Goal: Transaction & Acquisition: Purchase product/service

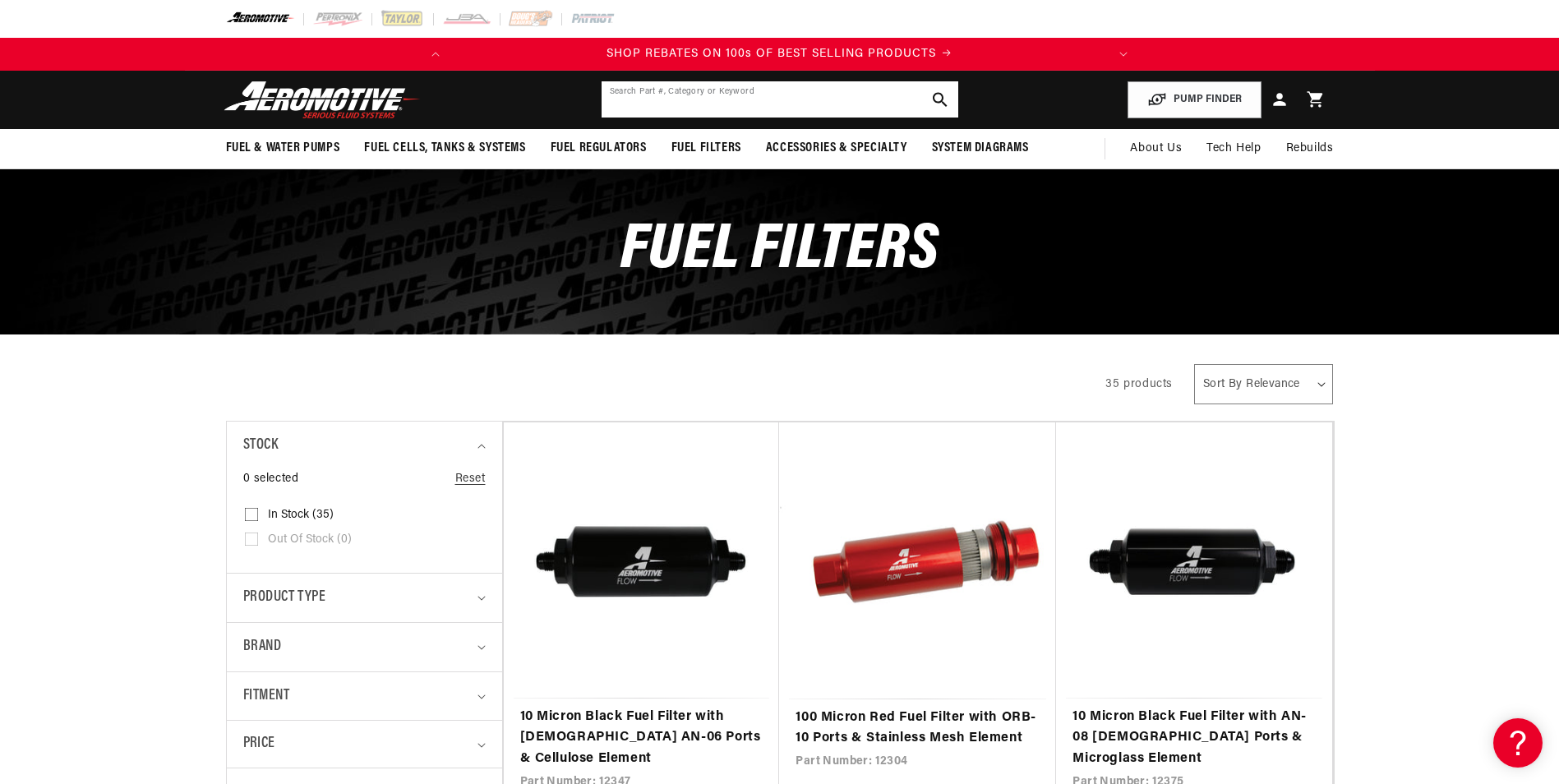
click at [733, 102] on input "text" at bounding box center [780, 99] width 356 height 36
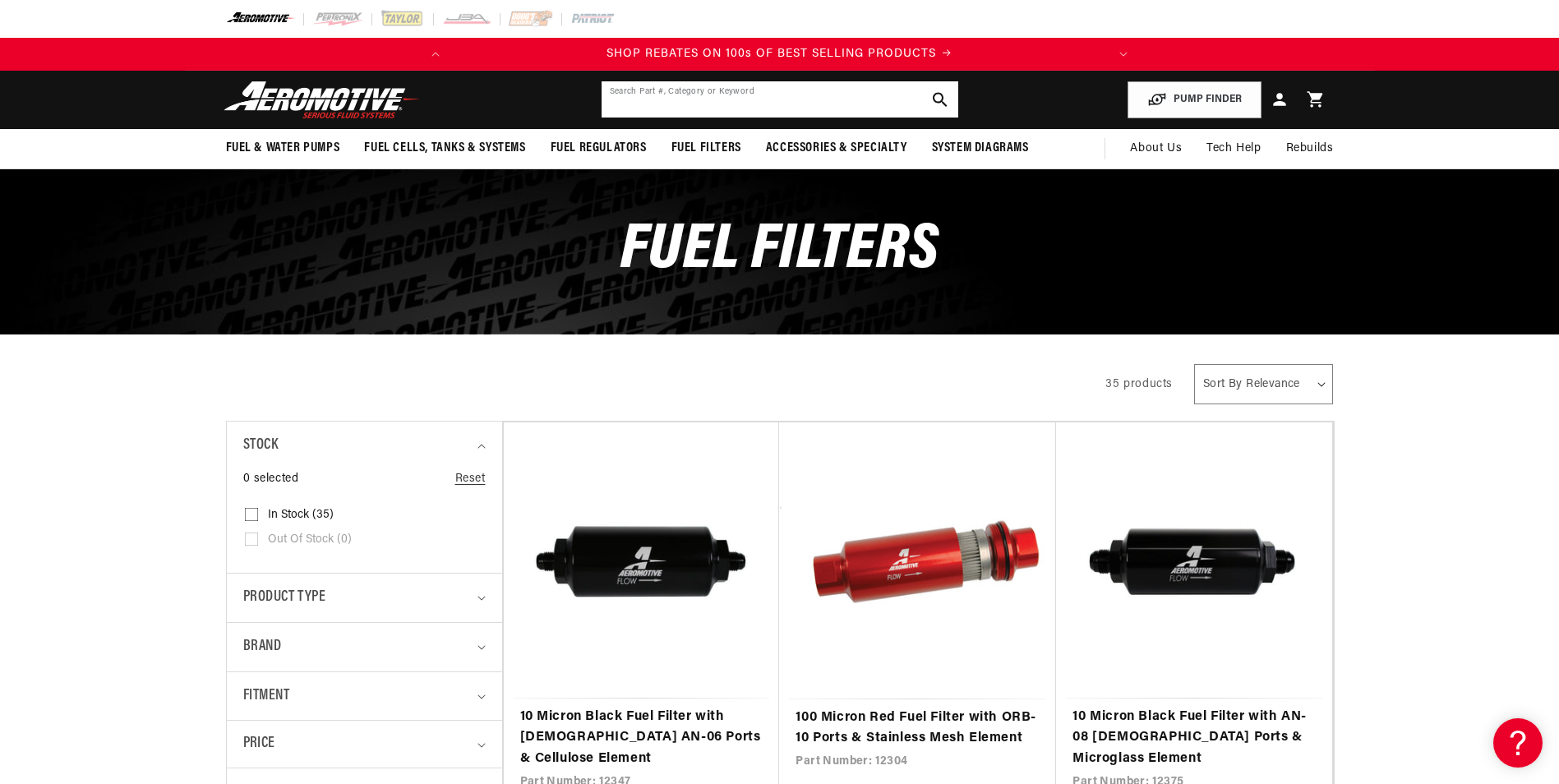
click at [710, 95] on input "text" at bounding box center [780, 99] width 356 height 36
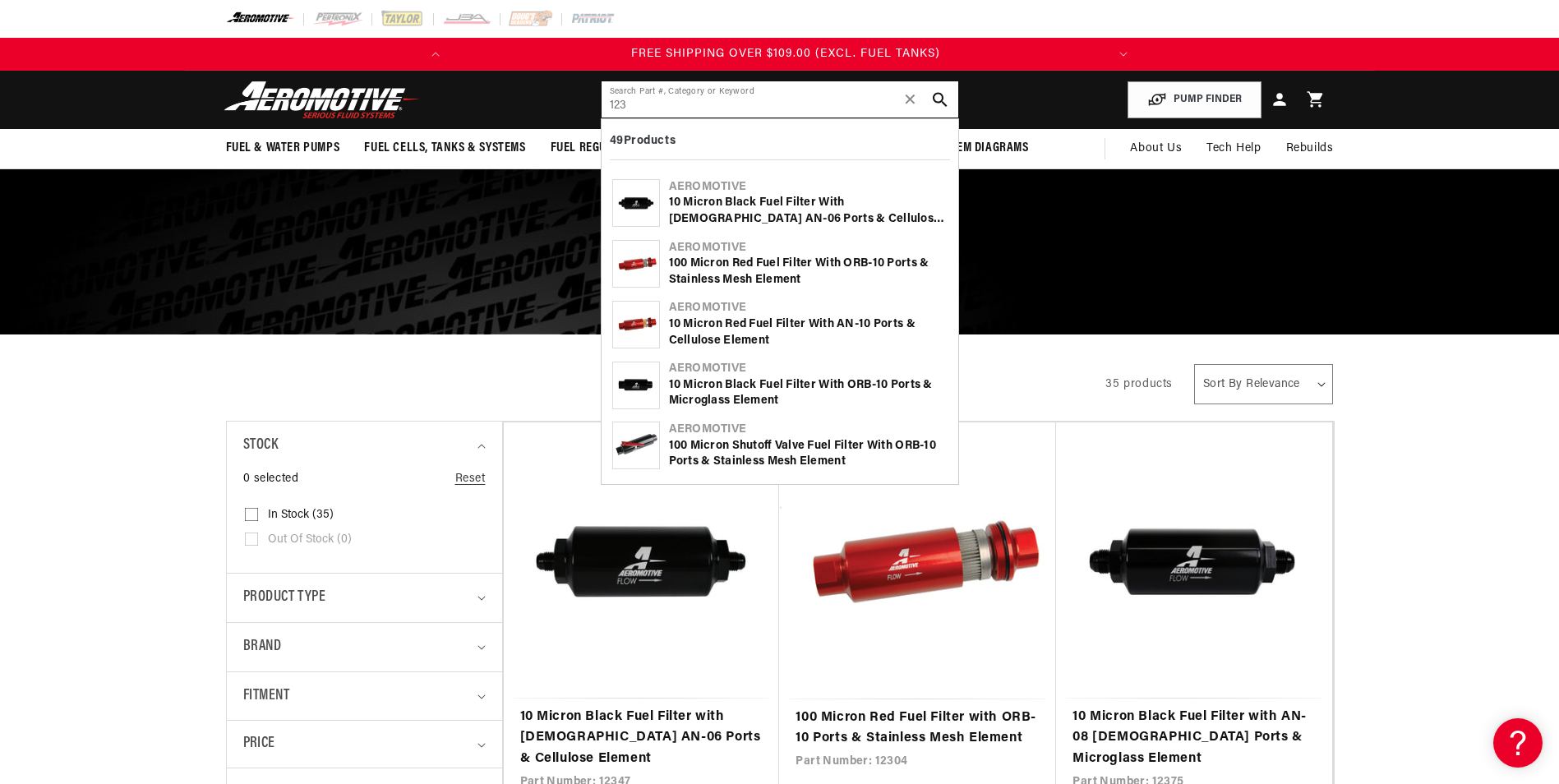
scroll to position [0, 650]
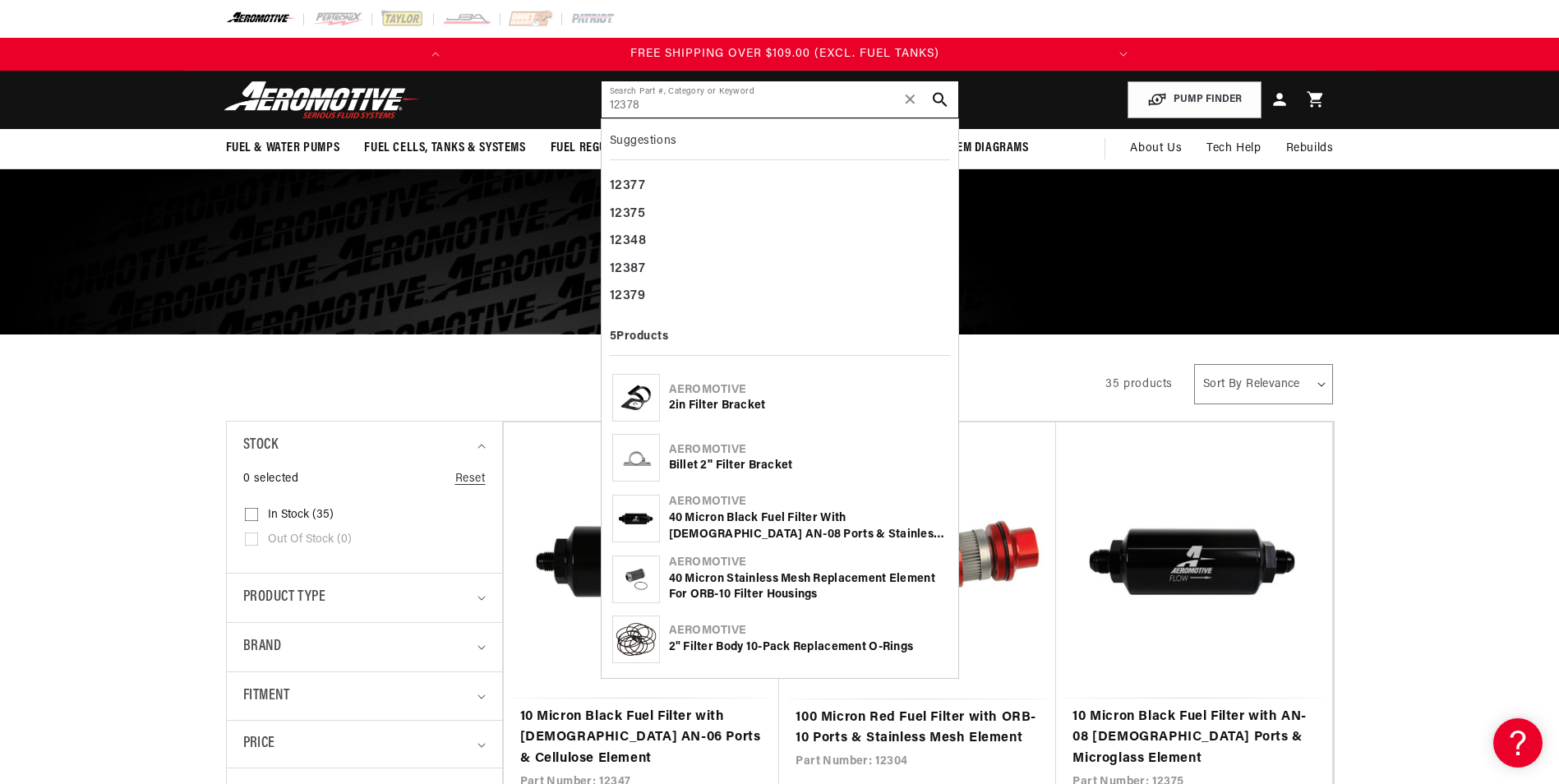
type input "12378"
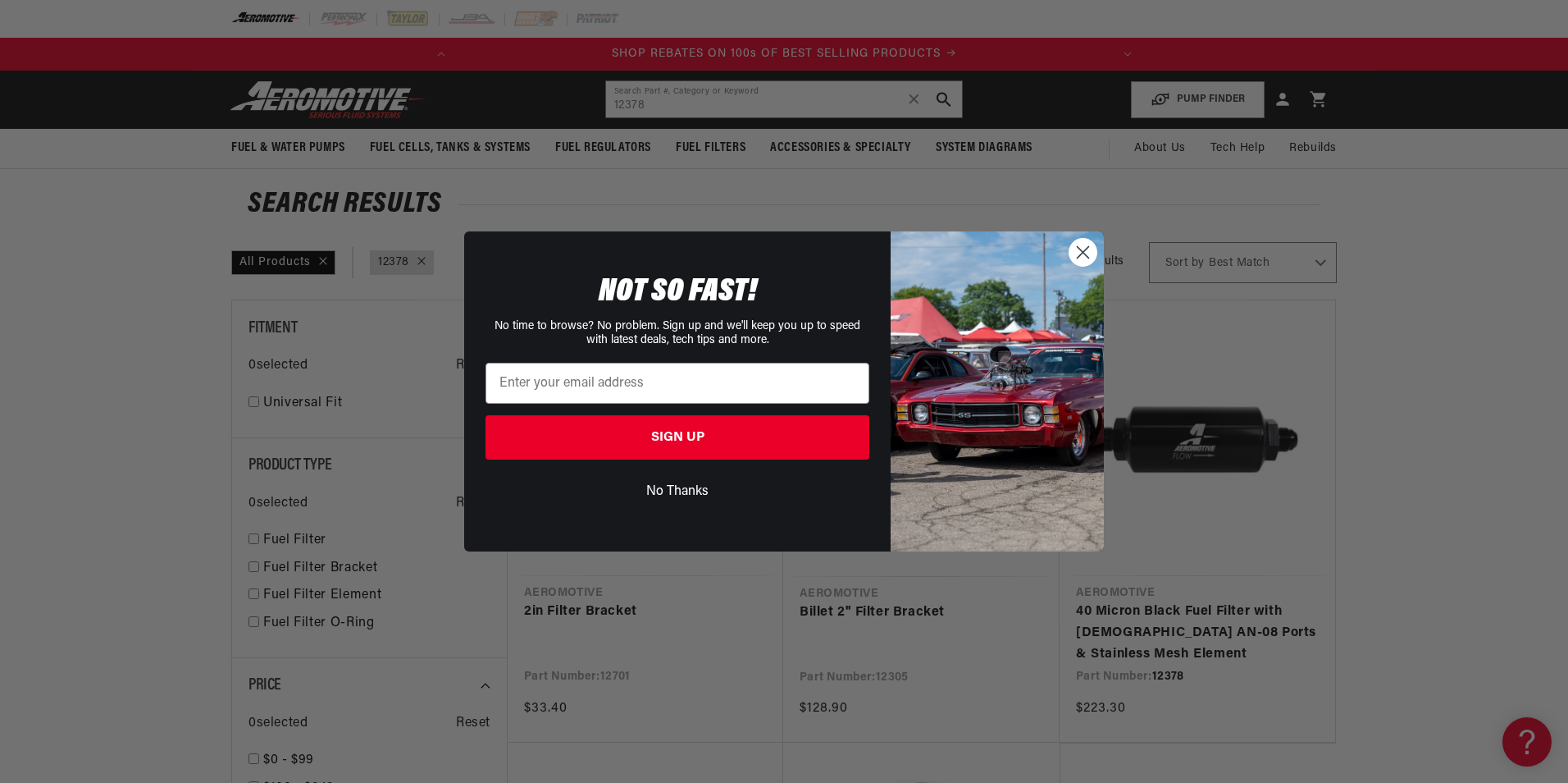
click at [1078, 252] on circle "Close dialog" at bounding box center [1083, 253] width 27 height 27
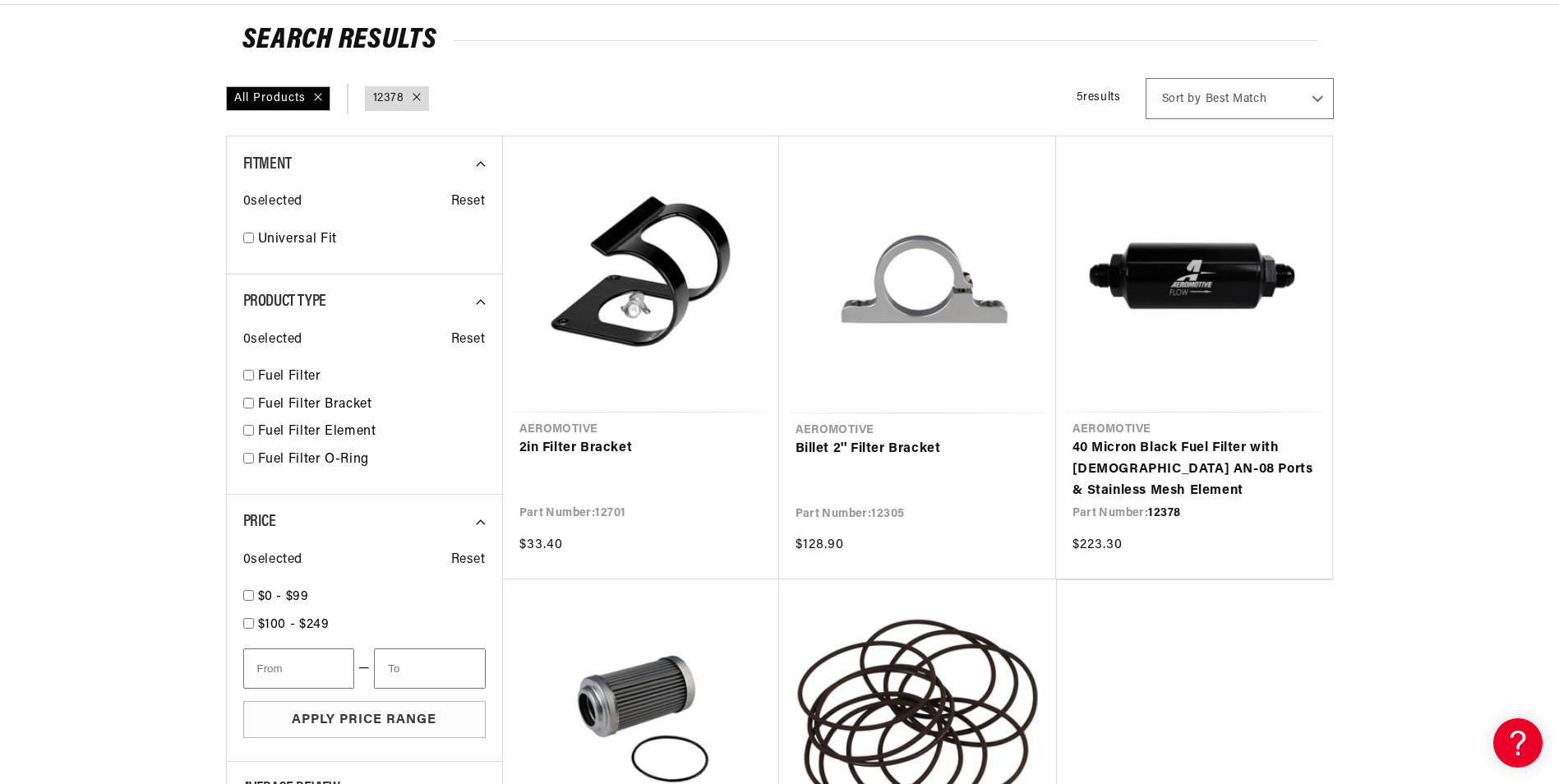
scroll to position [0, 650]
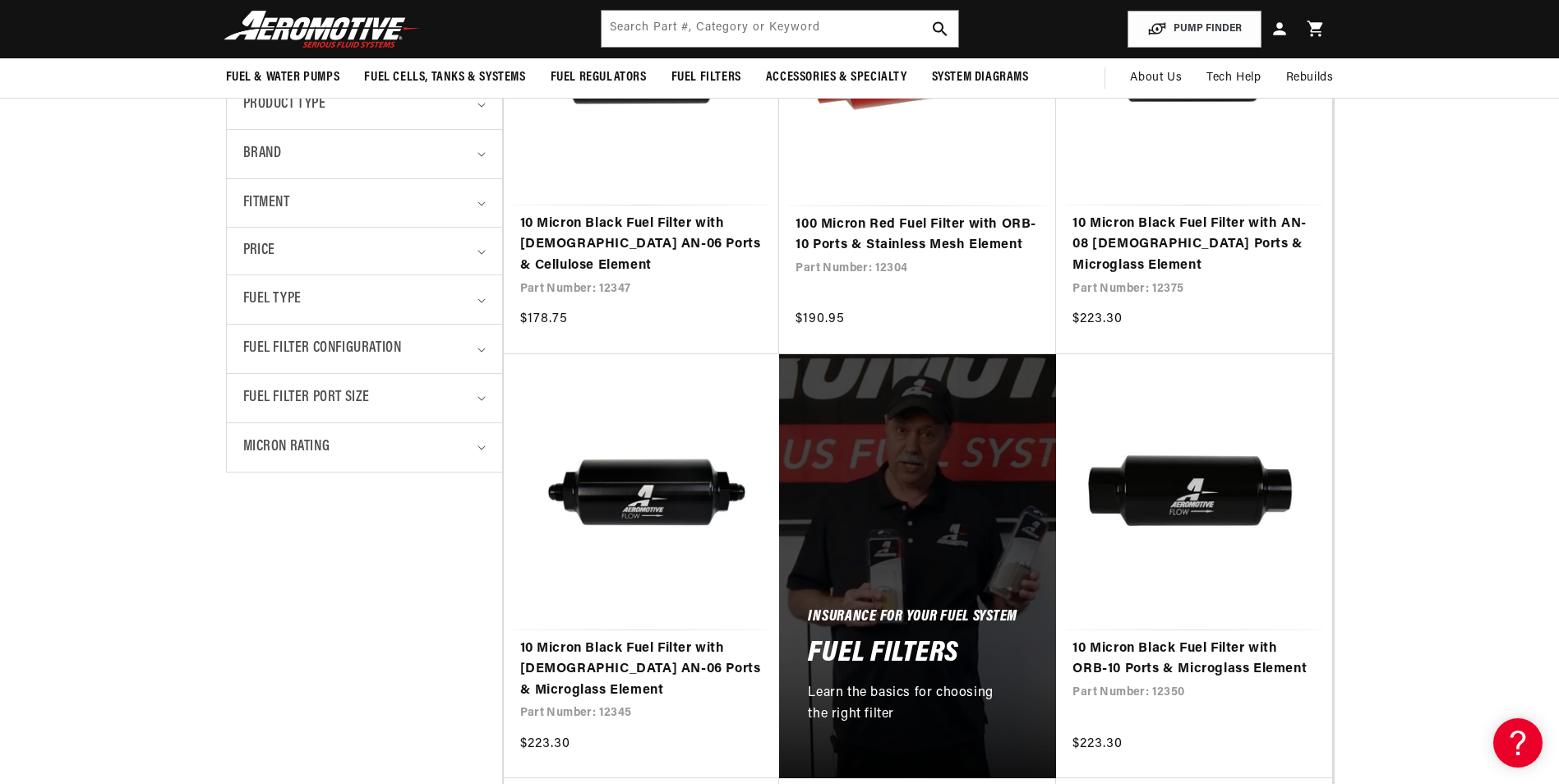
scroll to position [0, 604]
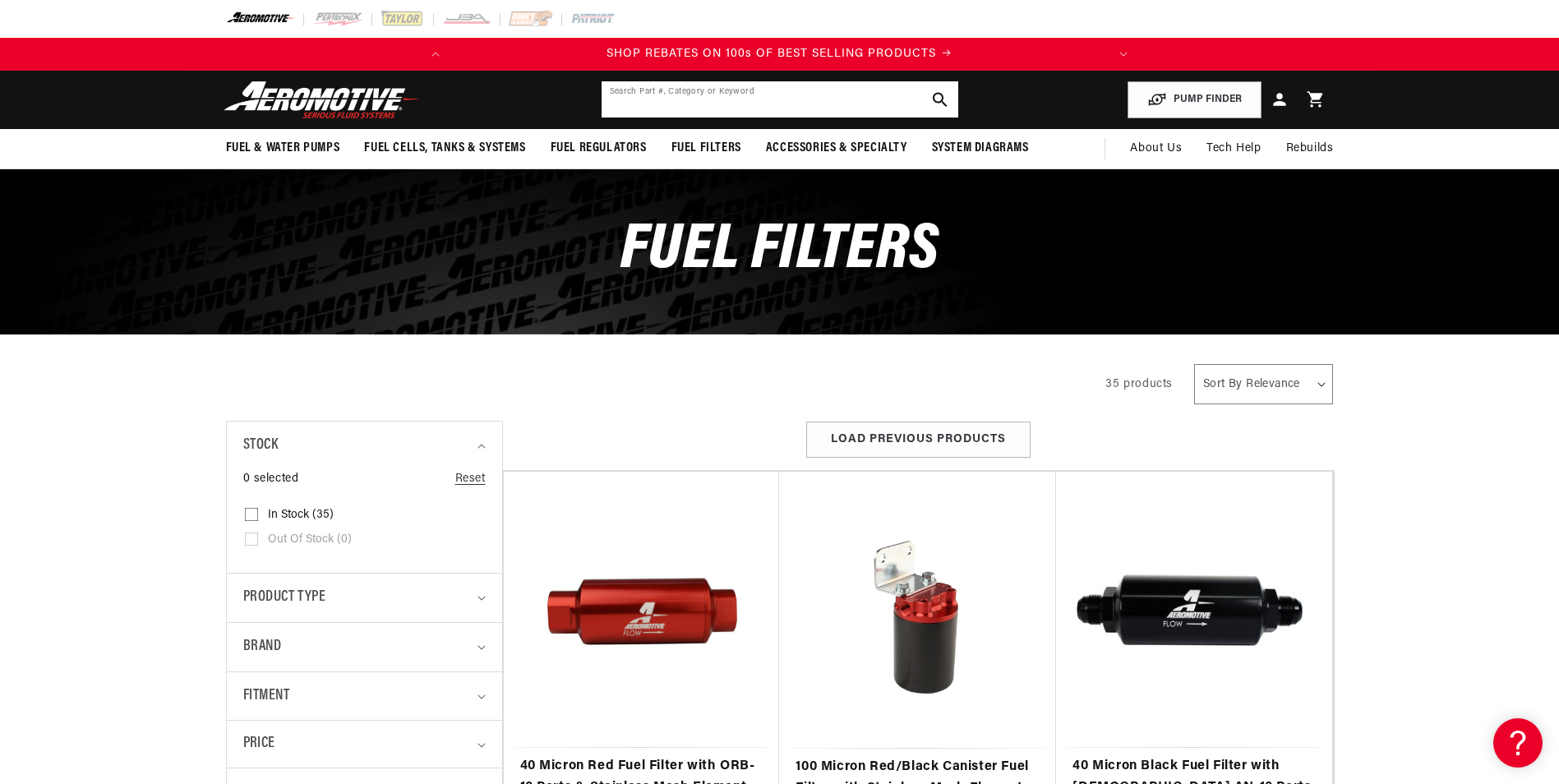
click at [707, 98] on input "text" at bounding box center [780, 99] width 356 height 36
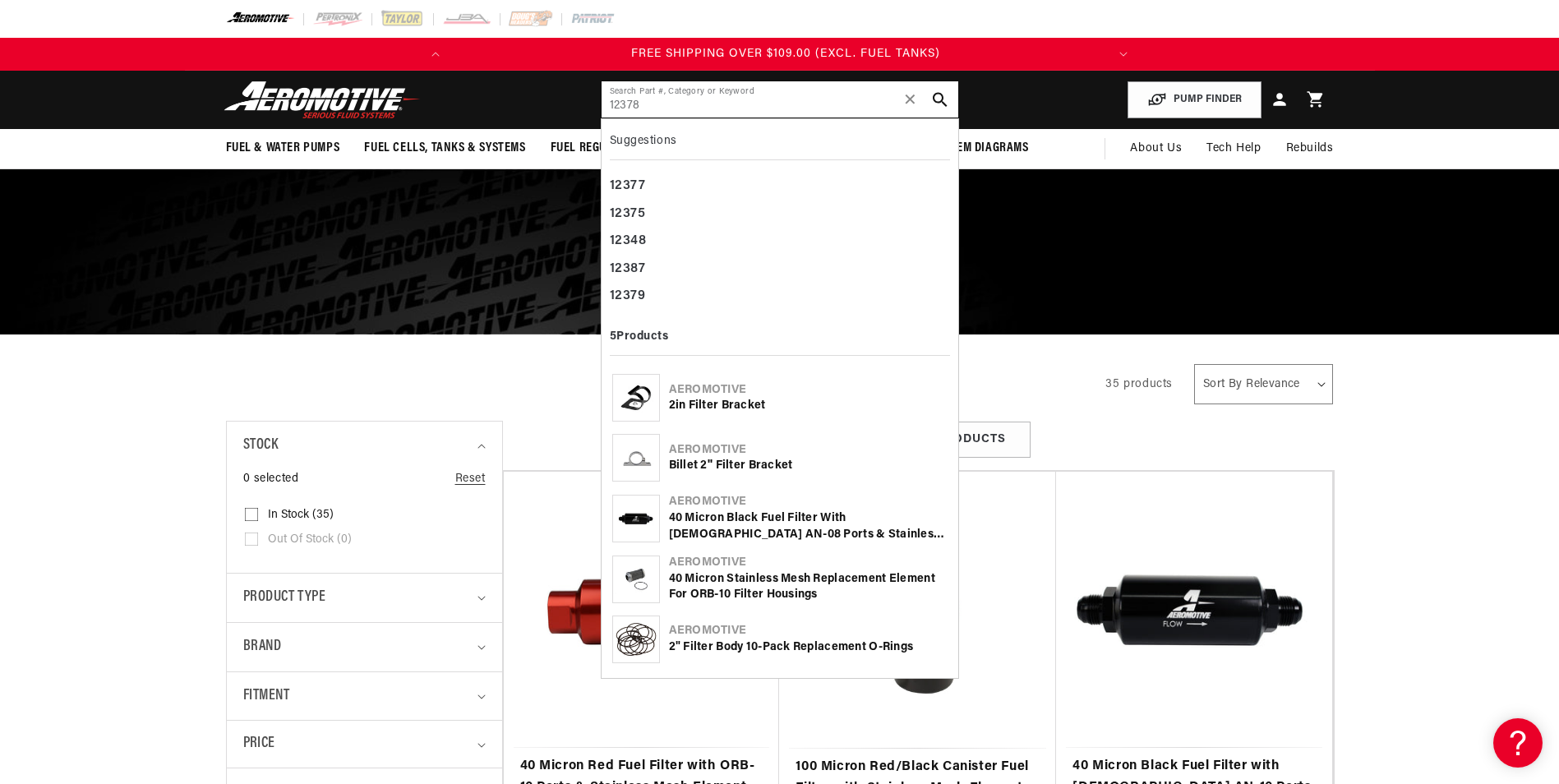
scroll to position [0, 650]
type input "12378"
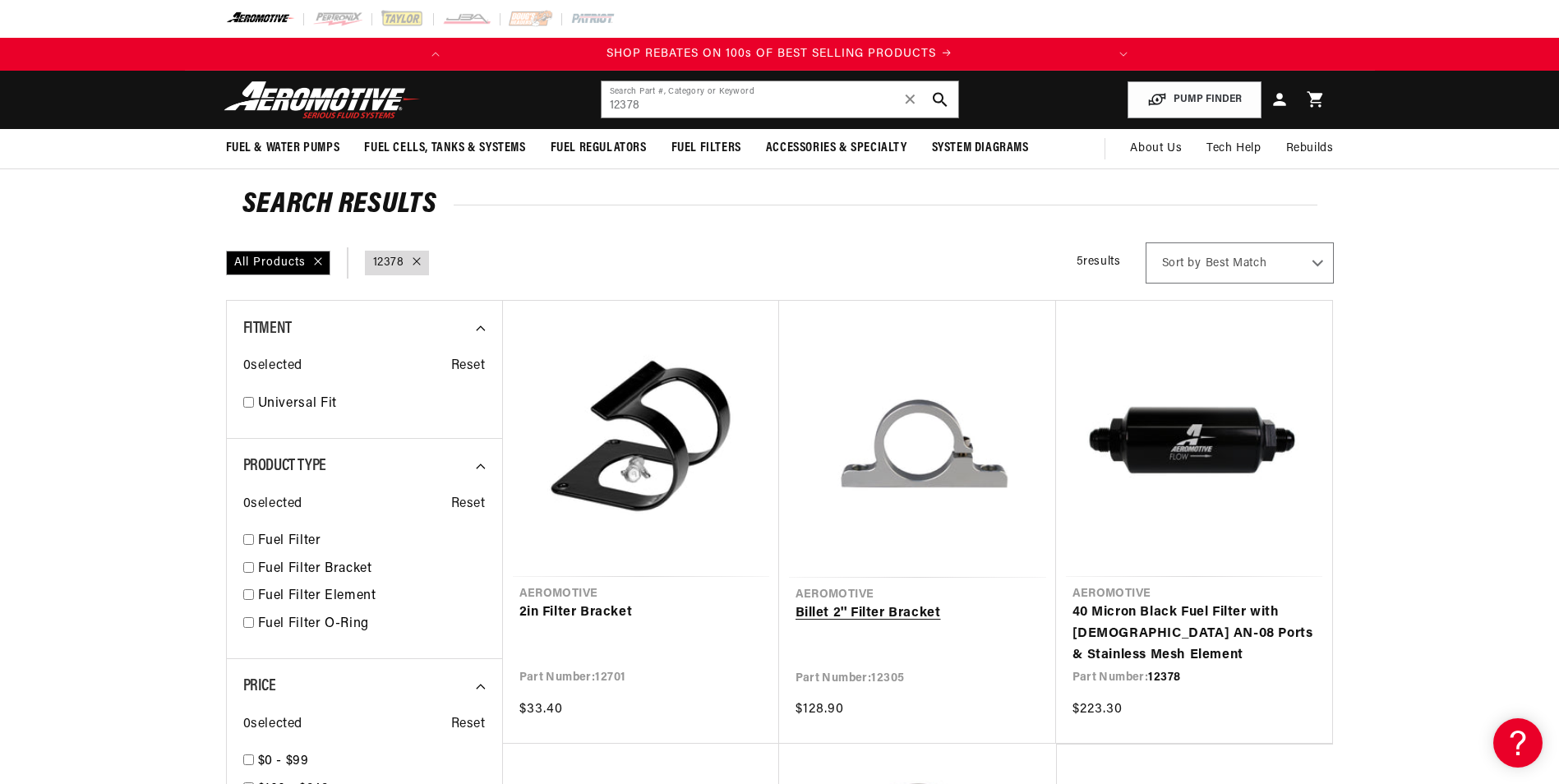
click at [928, 603] on link "Billet 2'' Filter Bracket" at bounding box center [917, 614] width 244 height 21
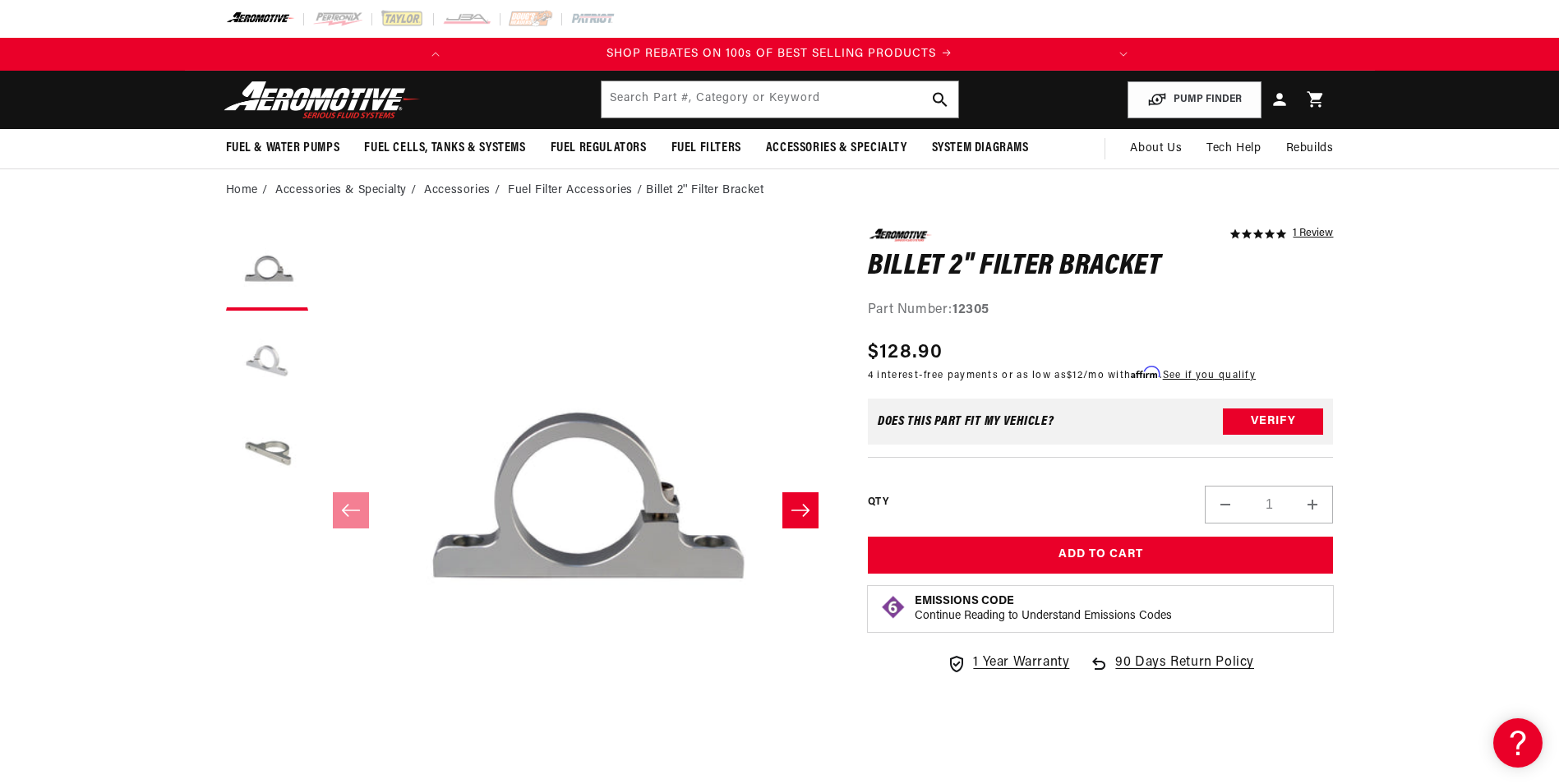
click at [264, 359] on button "Load image 2 in gallery view" at bounding box center [267, 360] width 82 height 82
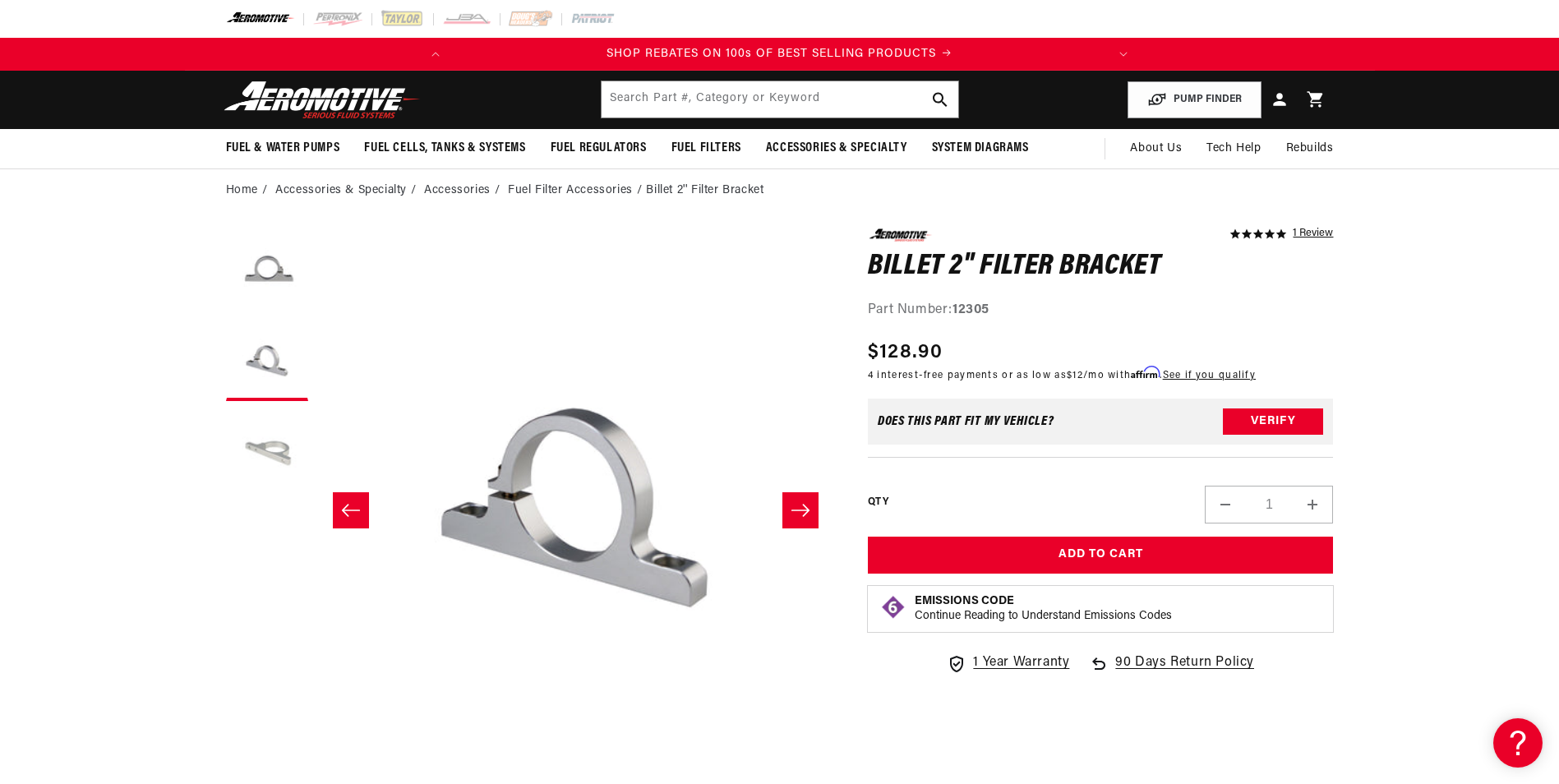
click at [272, 443] on button "Load image 3 in gallery view" at bounding box center [267, 449] width 82 height 82
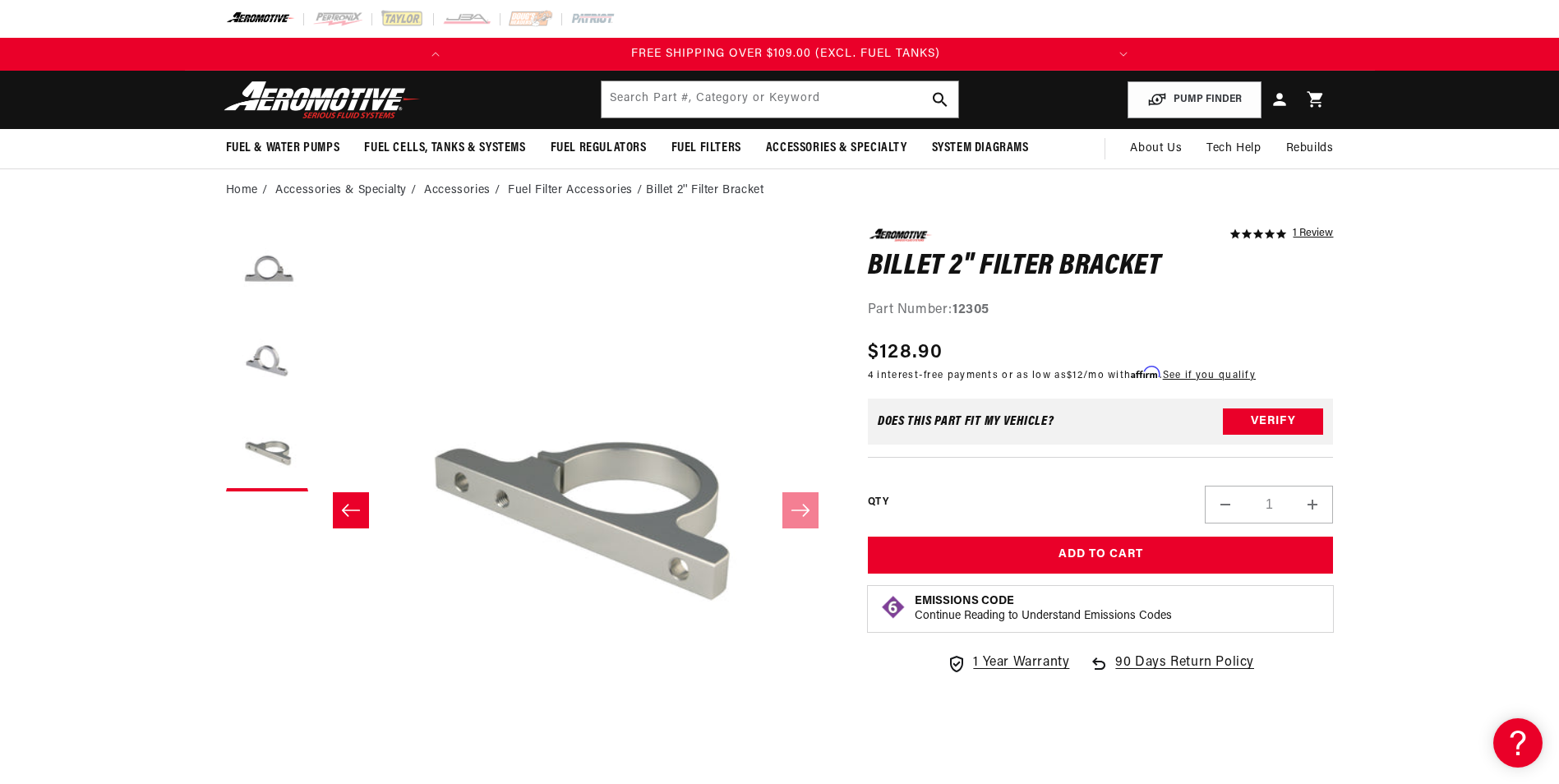
scroll to position [0, 650]
